Goal: Book appointment/travel/reservation

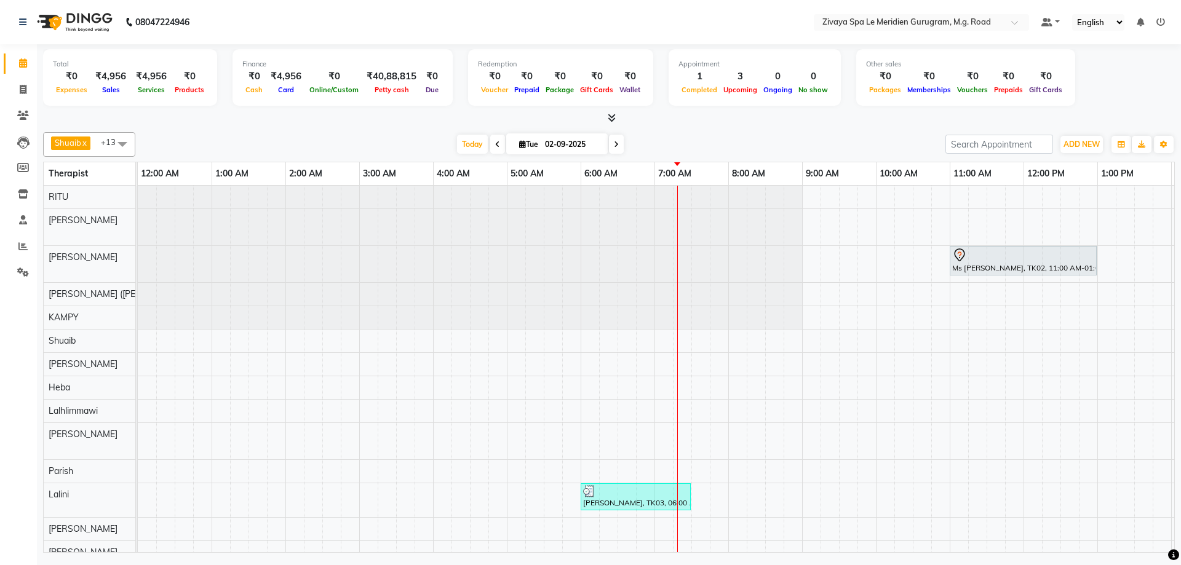
scroll to position [0, 443]
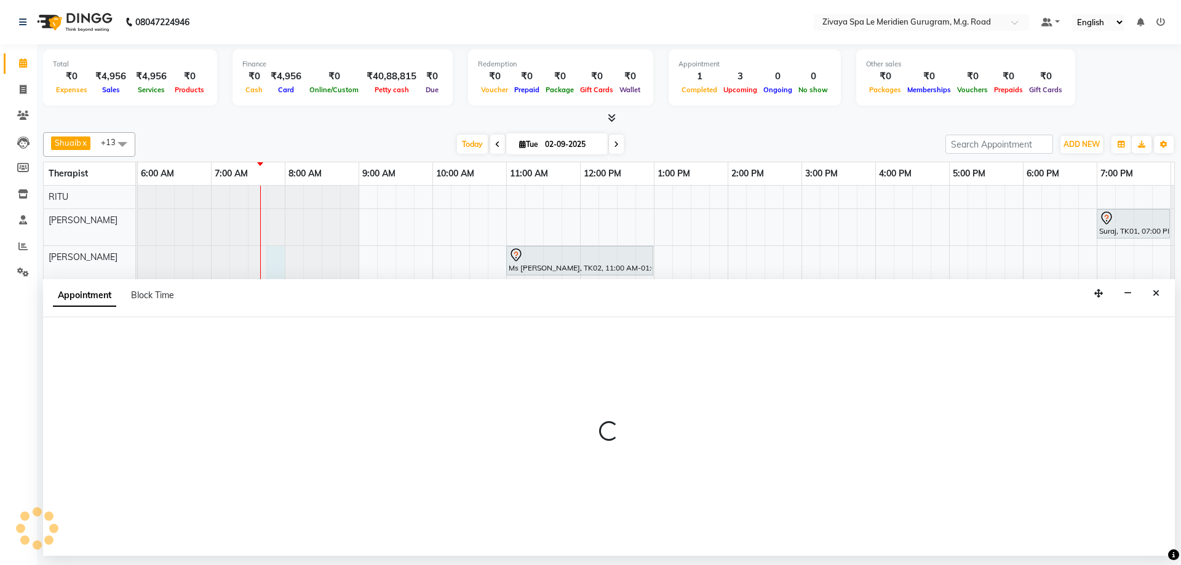
select select "49508"
select select "465"
select select "tentative"
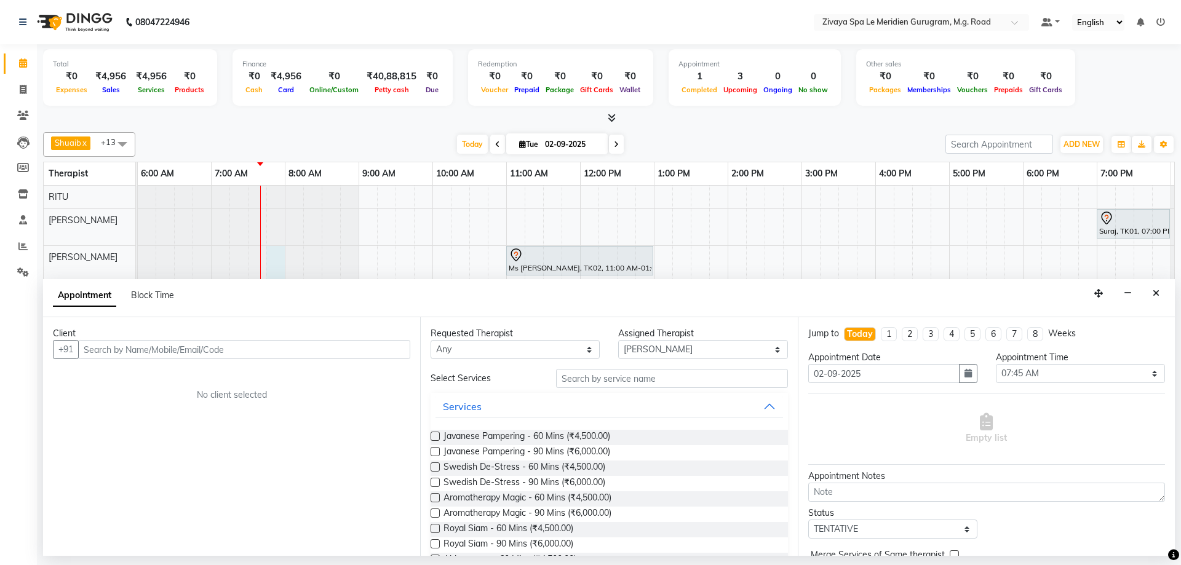
click at [183, 352] on input "text" at bounding box center [244, 349] width 332 height 19
drag, startPoint x: 148, startPoint y: 347, endPoint x: 133, endPoint y: 351, distance: 15.1
click at [133, 351] on input "X4 [PERSON_NAME],Mr" at bounding box center [244, 349] width 332 height 19
click at [143, 349] on input "Mr" at bounding box center [244, 349] width 332 height 19
type input "[PERSON_NAME]"
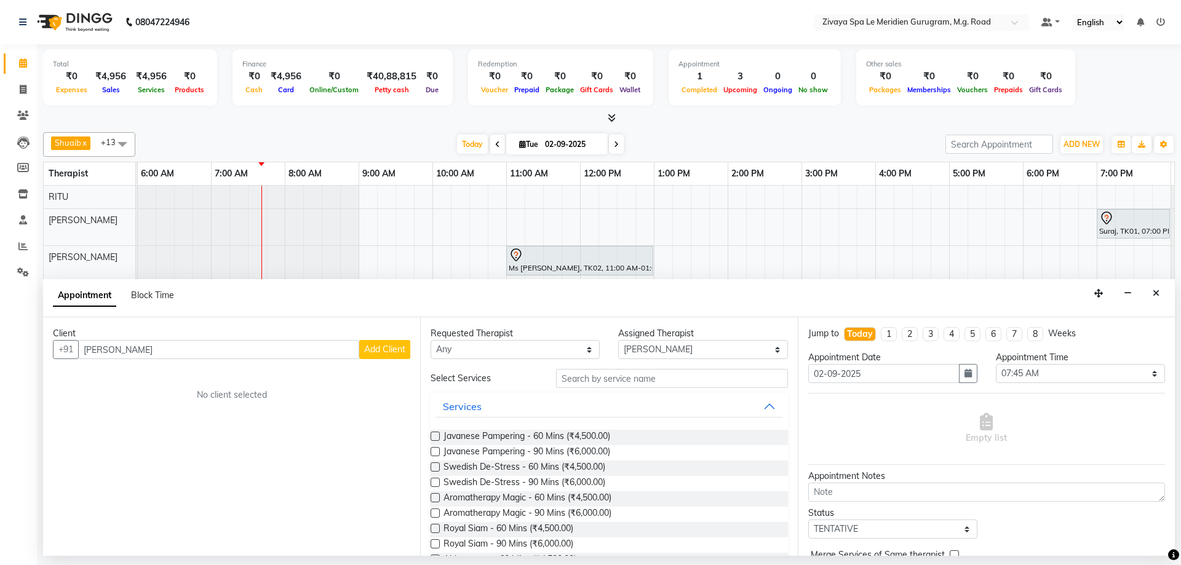
click at [367, 352] on span "Add Client" at bounding box center [384, 349] width 41 height 11
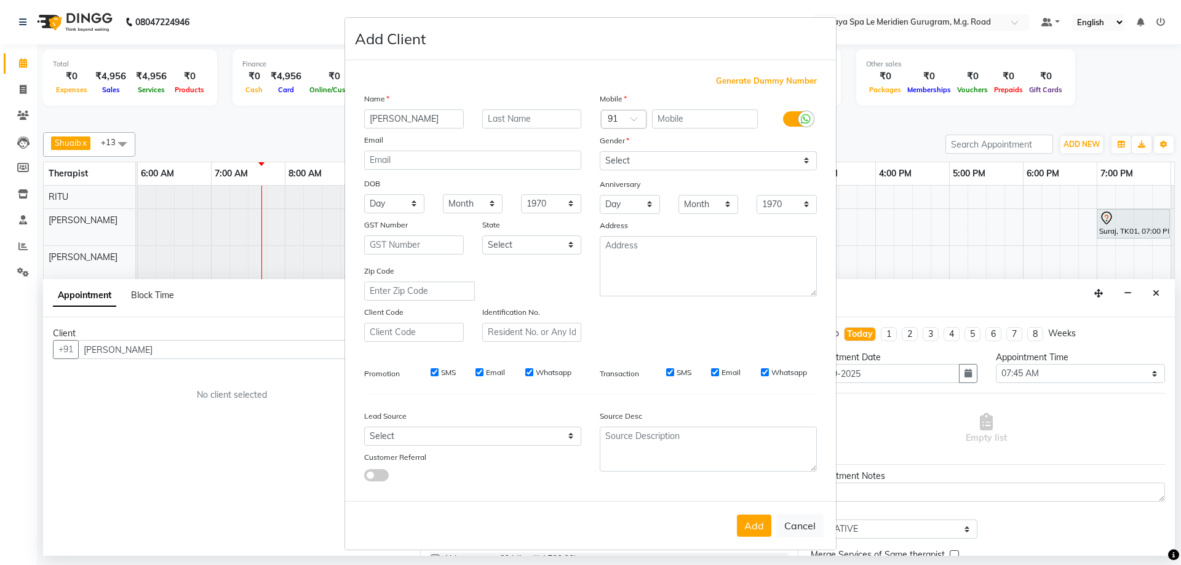
click at [771, 85] on span "Generate Dummy Number" at bounding box center [766, 81] width 101 height 12
type input "1284900001098"
checkbox input "false"
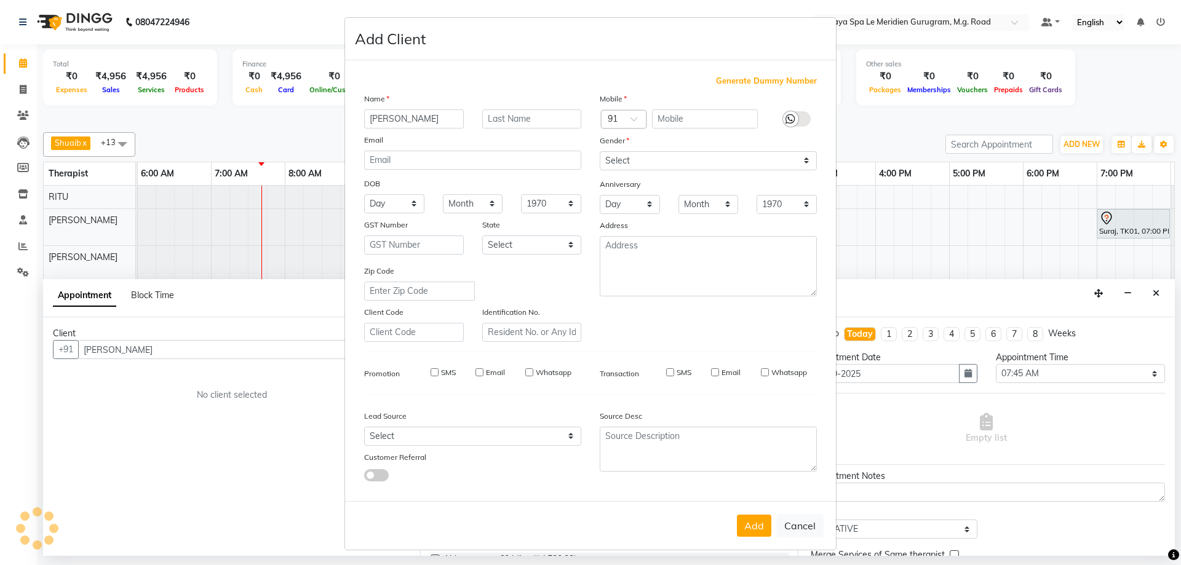
checkbox input "false"
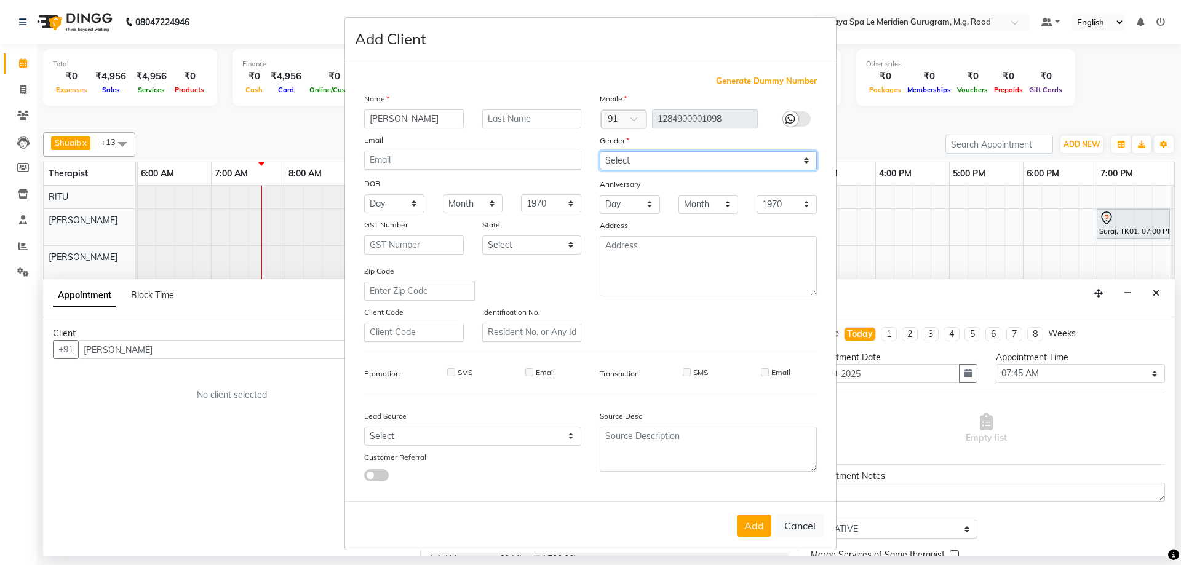
click at [697, 163] on select "Select [DEMOGRAPHIC_DATA] [DEMOGRAPHIC_DATA] Other Prefer Not To Say" at bounding box center [708, 160] width 217 height 19
select select "[DEMOGRAPHIC_DATA]"
click at [600, 151] on select "Select [DEMOGRAPHIC_DATA] [DEMOGRAPHIC_DATA] Other Prefer Not To Say" at bounding box center [708, 160] width 217 height 19
click at [762, 531] on button "Add" at bounding box center [754, 526] width 34 height 22
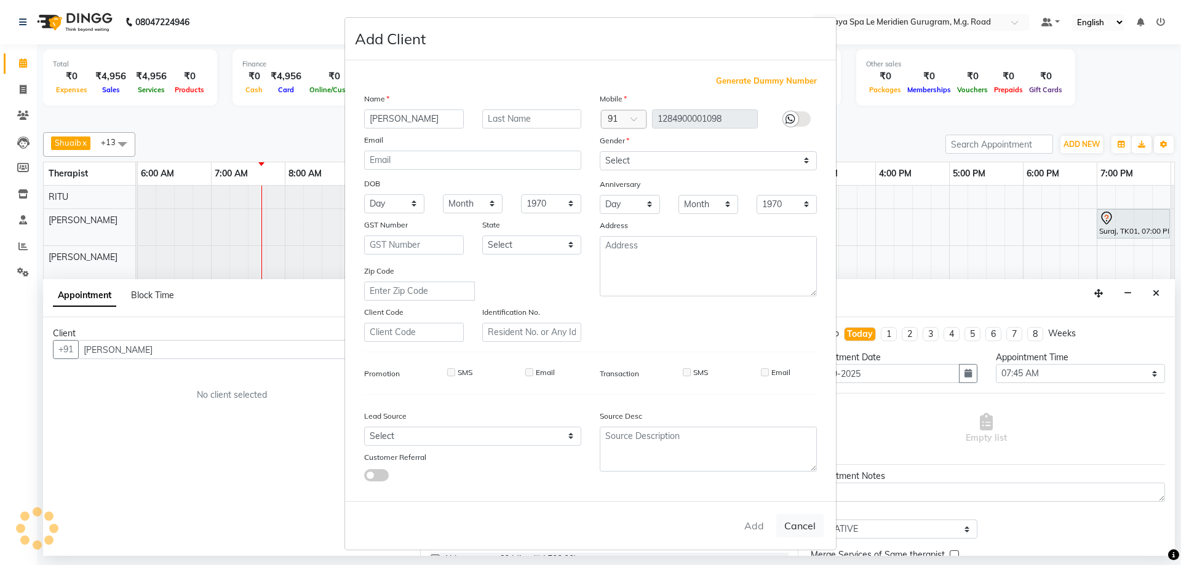
type input "1284900001098"
select select
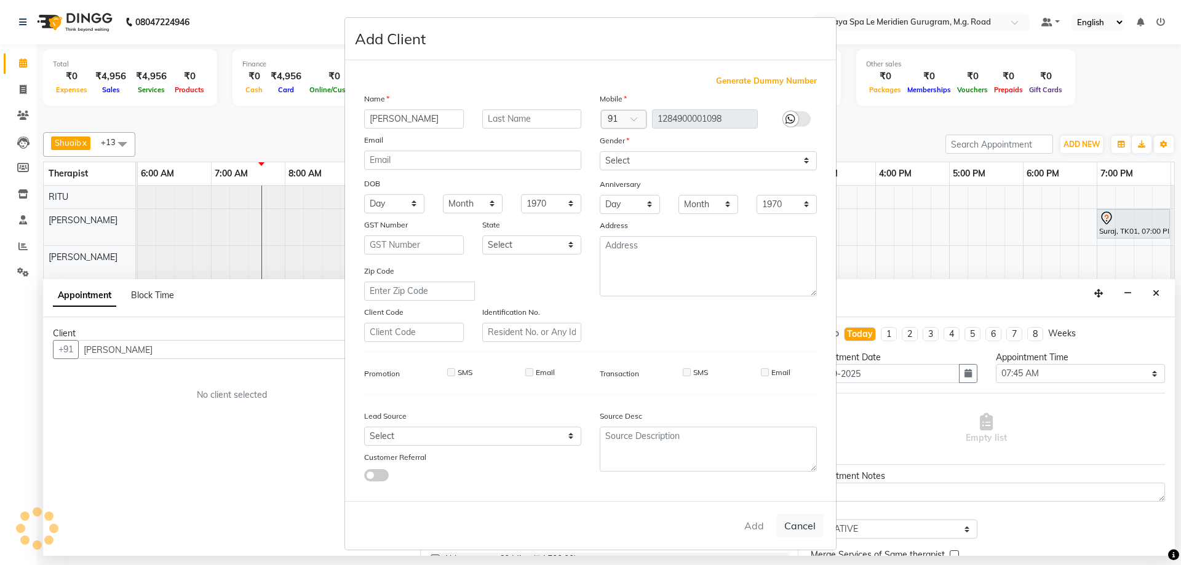
select select
checkbox input "false"
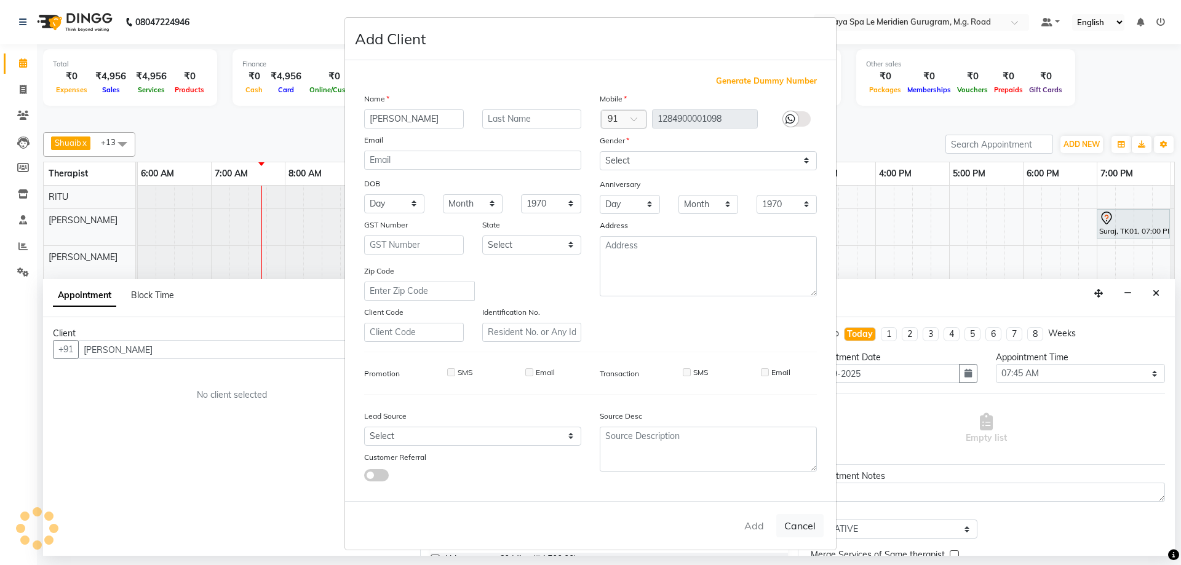
checkbox input "false"
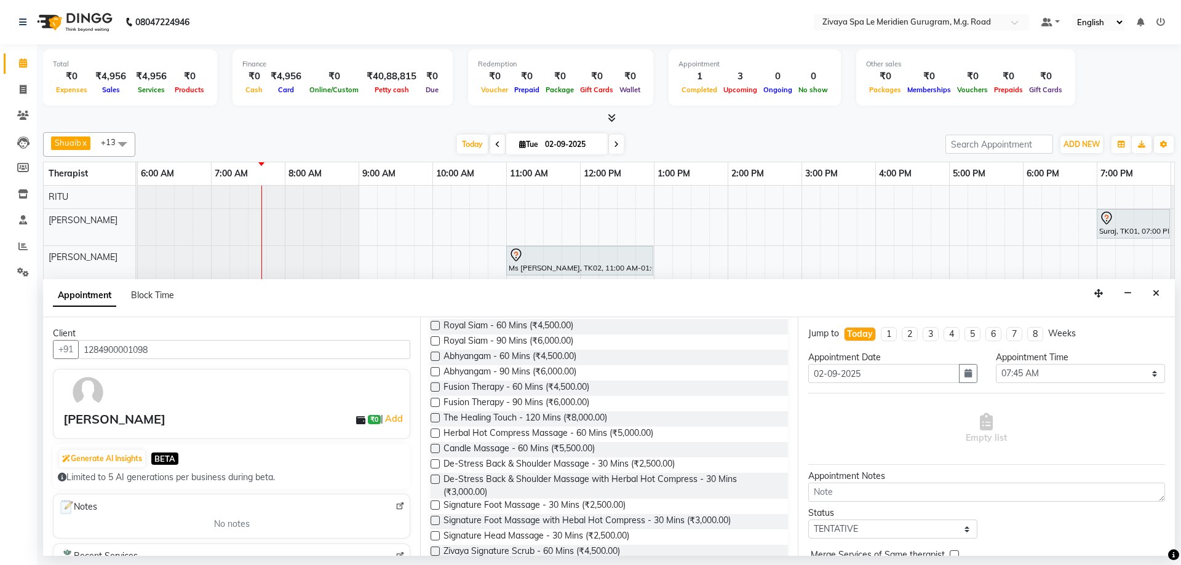
scroll to position [220, 0]
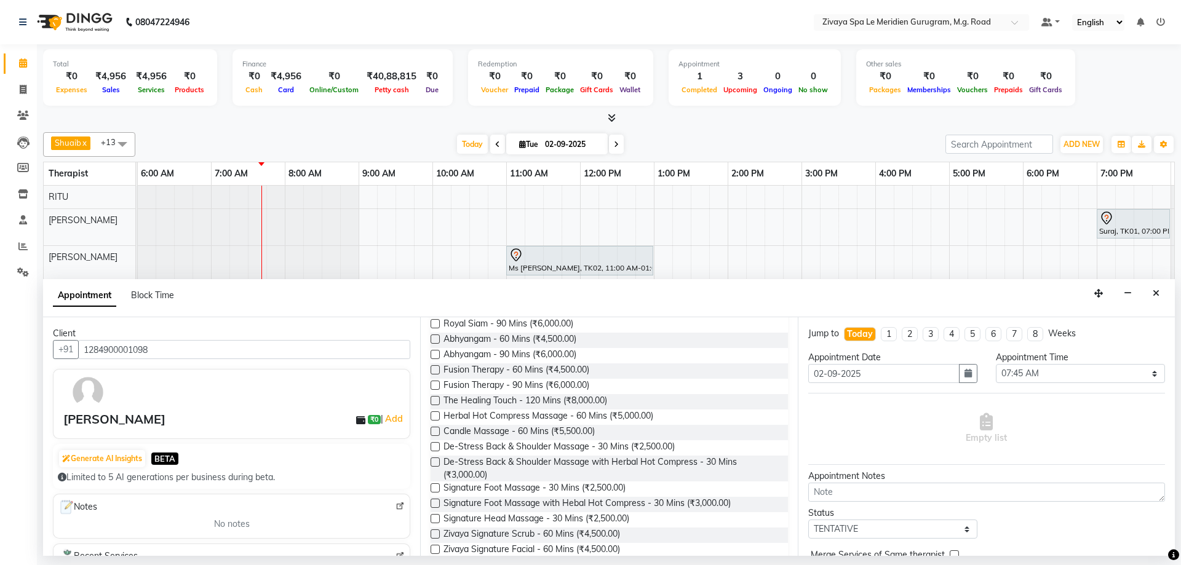
click at [436, 488] on label at bounding box center [435, 487] width 9 height 9
click at [436, 488] on input "checkbox" at bounding box center [435, 489] width 8 height 8
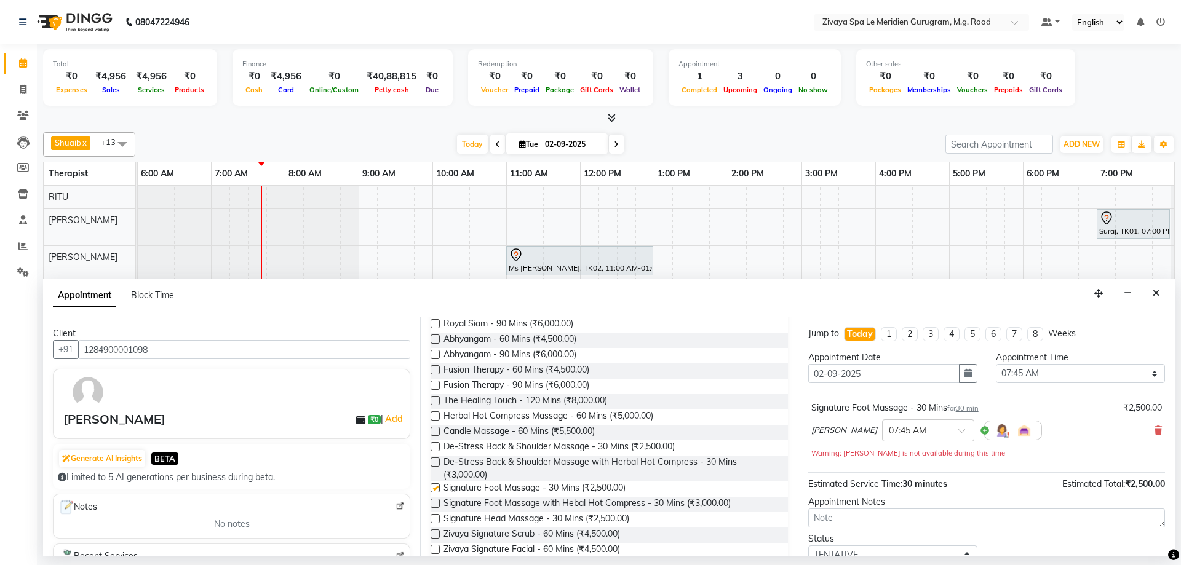
checkbox input "false"
click at [434, 448] on label at bounding box center [435, 446] width 9 height 9
click at [434, 448] on input "checkbox" at bounding box center [435, 448] width 8 height 8
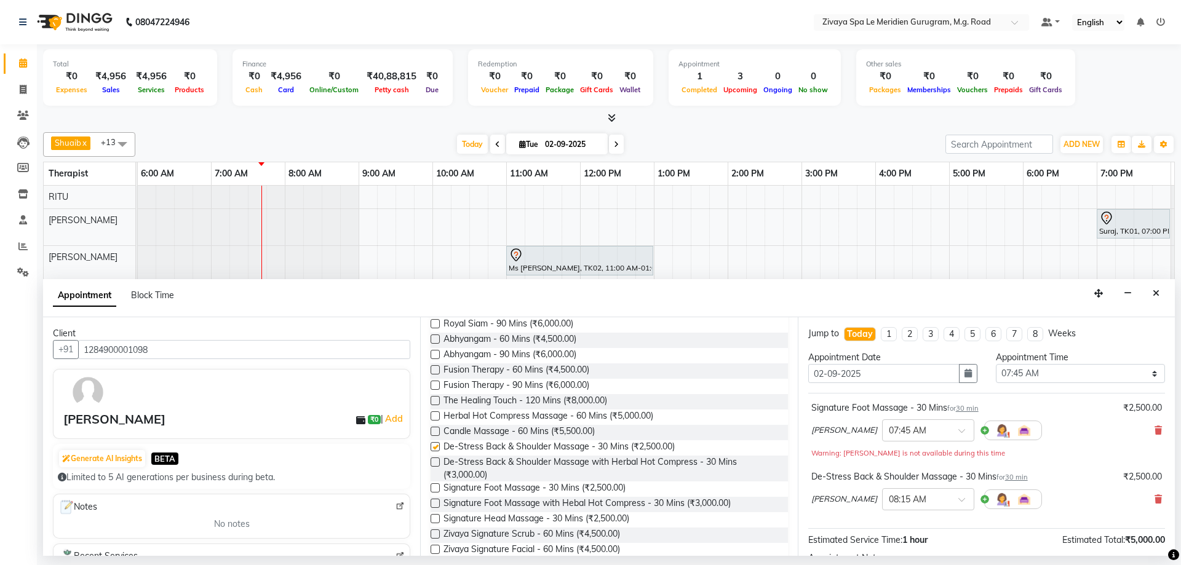
checkbox input "false"
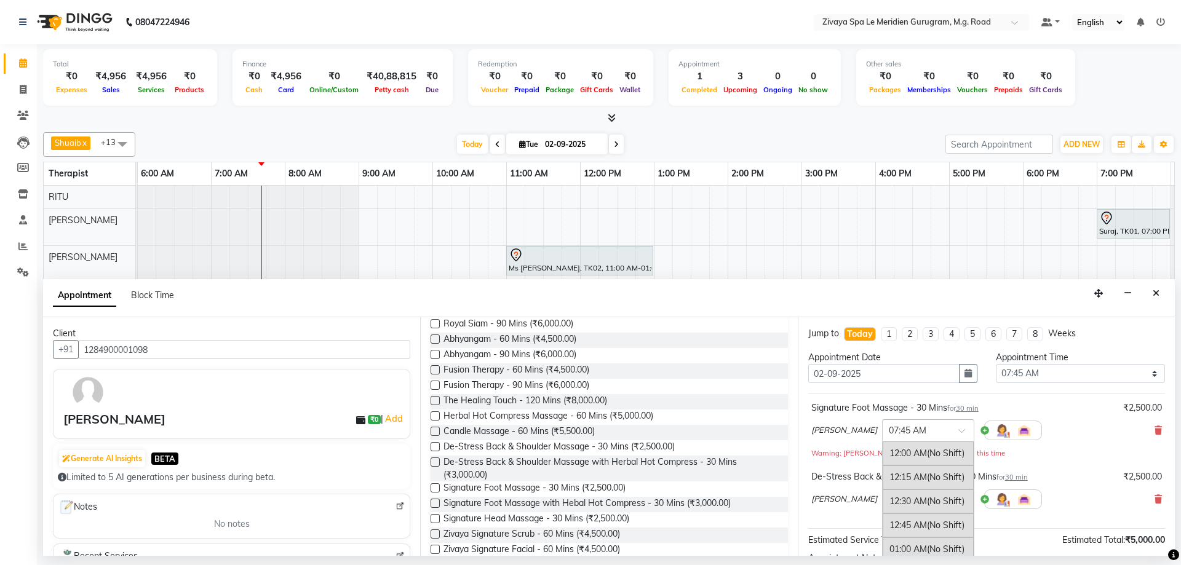
click at [958, 431] on span at bounding box center [965, 434] width 15 height 13
click at [891, 476] on div "08:00 AM (No Shift)" at bounding box center [928, 478] width 91 height 24
click at [958, 497] on span at bounding box center [965, 503] width 15 height 13
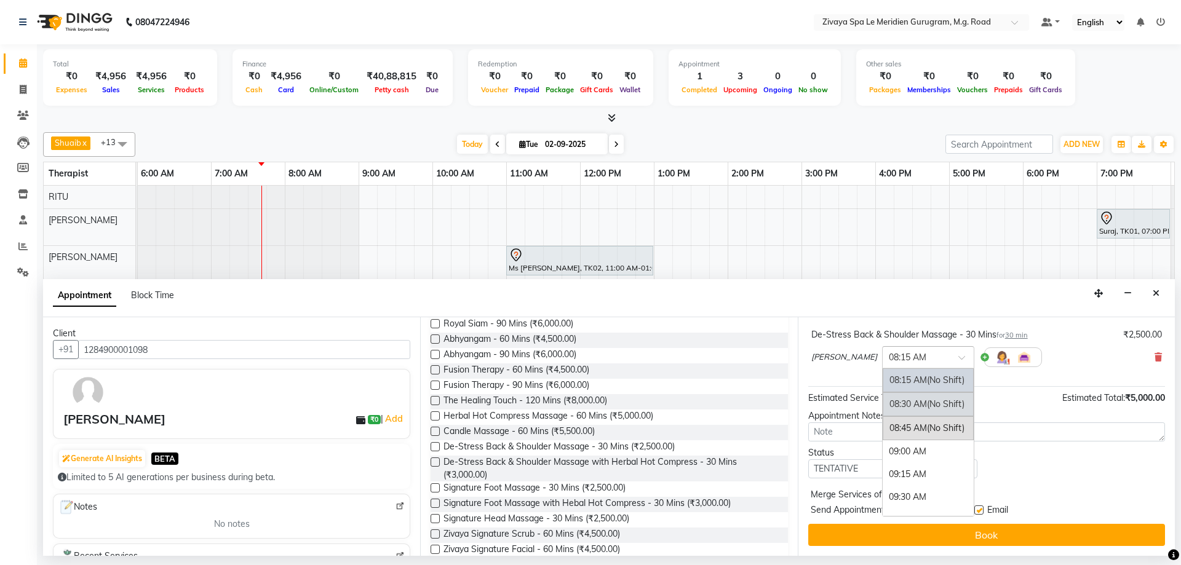
click at [927, 407] on span "(No Shift)" at bounding box center [946, 404] width 38 height 11
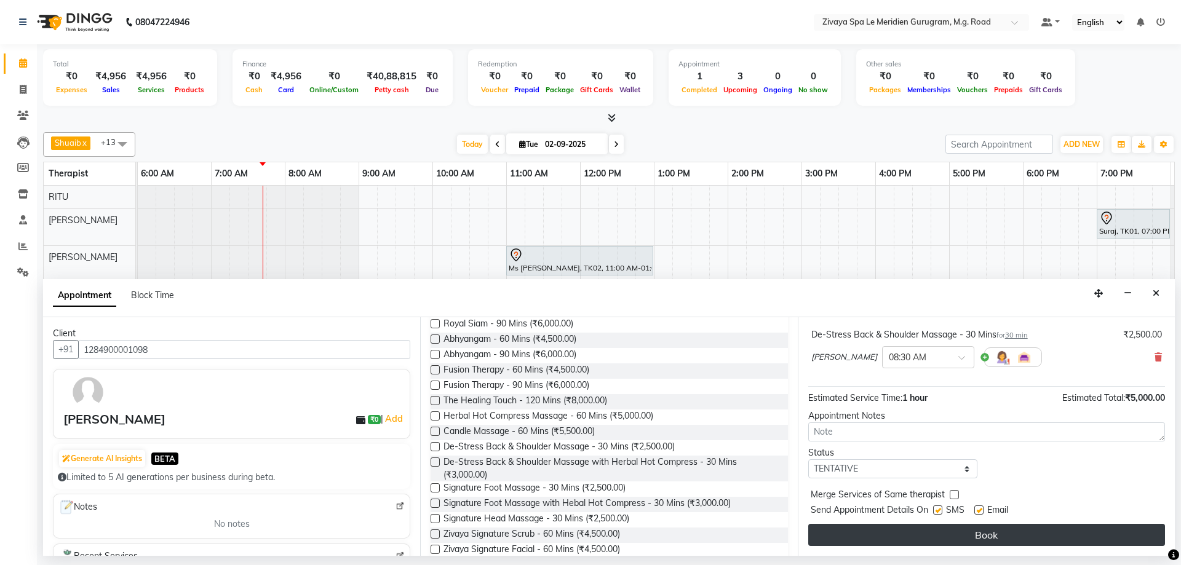
click at [994, 538] on button "Book" at bounding box center [986, 535] width 357 height 22
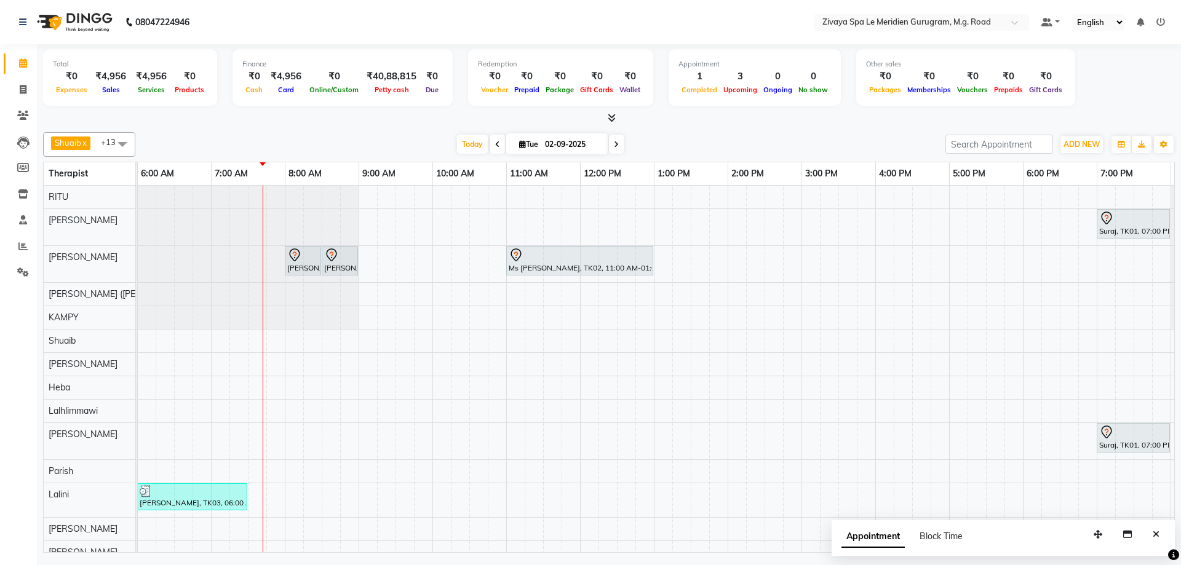
scroll to position [19, 0]
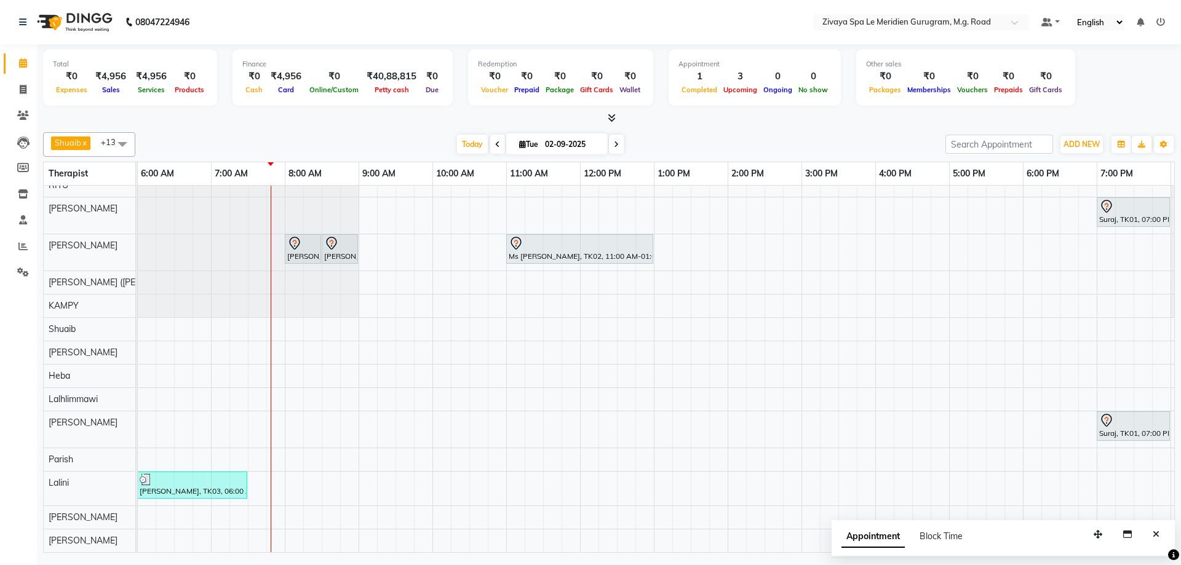
click at [869, 41] on nav "08047224946 Select Location × Zivaya Spa Le Meridien Gurugram, M.g. Road Defaul…" at bounding box center [590, 22] width 1181 height 44
